Goal: Book appointment/travel/reservation

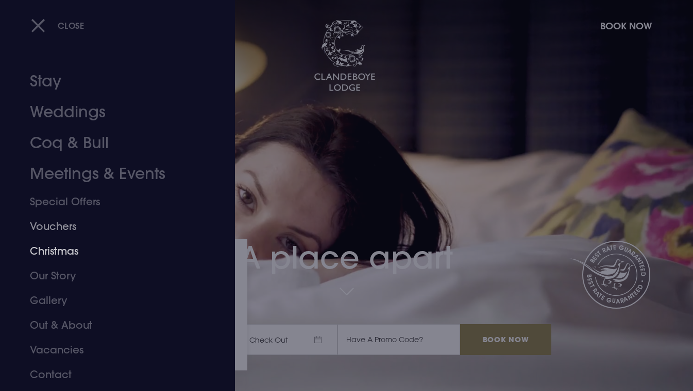
click at [61, 250] on link "Christmas" at bounding box center [110, 251] width 161 height 25
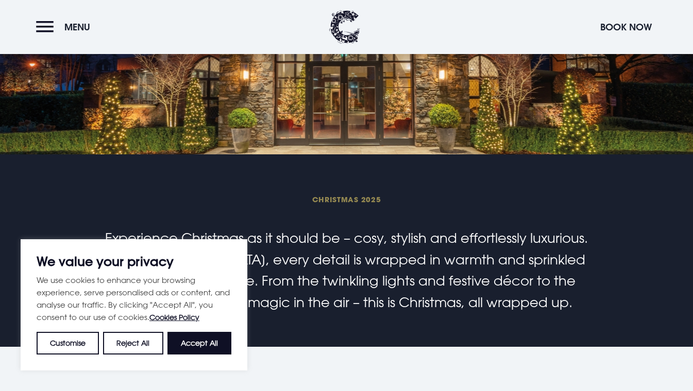
scroll to position [154, 0]
click at [207, 335] on button "Accept All" at bounding box center [199, 343] width 64 height 23
checkbox input "true"
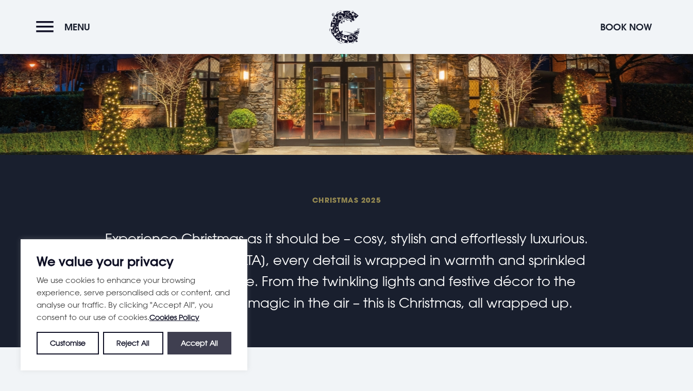
checkbox input "true"
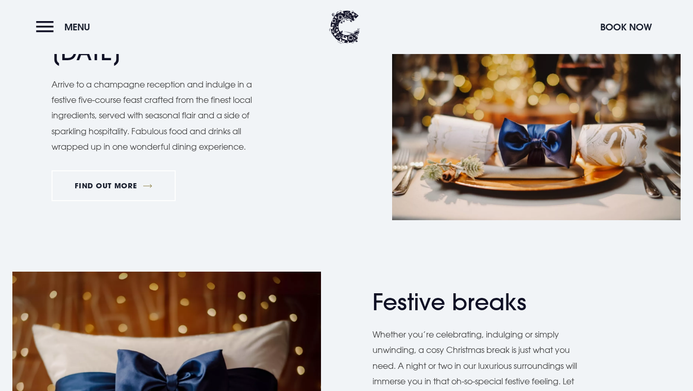
scroll to position [1032, 0]
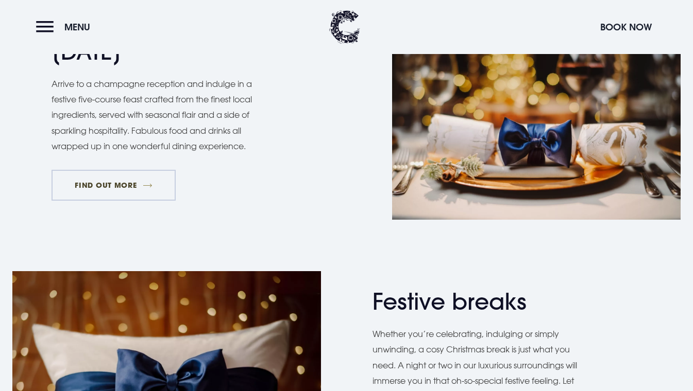
click at [82, 182] on link "FIND OUT MORE" at bounding box center [113, 185] width 124 height 31
